Goal: Navigation & Orientation: Find specific page/section

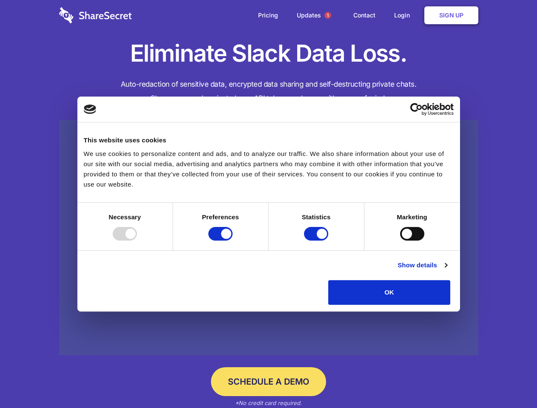
click at [137, 240] on div at bounding box center [125, 234] width 24 height 14
click at [232, 240] on input "Preferences" at bounding box center [220, 234] width 24 height 14
checkbox input "false"
click at [317, 240] on input "Statistics" at bounding box center [316, 234] width 24 height 14
checkbox input "false"
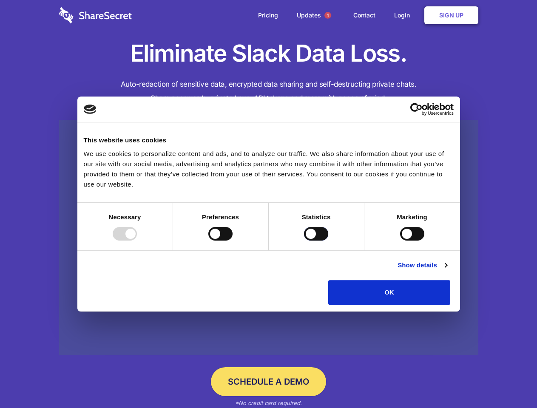
checkbox input "false"
click at [400, 240] on input "Marketing" at bounding box center [412, 234] width 24 height 14
checkbox input "true"
click at [447, 270] on link "Show details" at bounding box center [421, 265] width 49 height 10
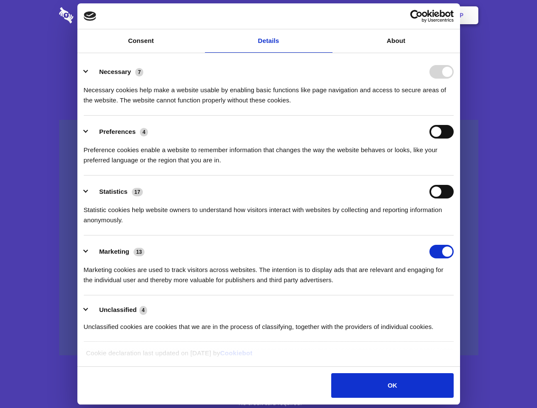
click at [453, 116] on li "Necessary 7 Necessary cookies help make a website usable by enabling basic func…" at bounding box center [269, 86] width 370 height 60
click at [327, 15] on span "1" at bounding box center [327, 15] width 7 height 7
